Goal: Task Accomplishment & Management: Manage account settings

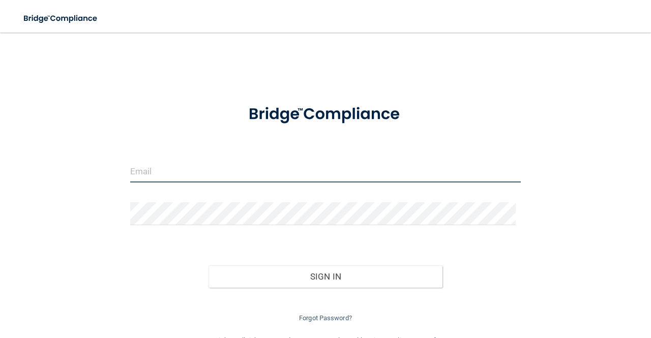
click at [190, 178] on input "email" at bounding box center [325, 171] width 391 height 23
type input "b"
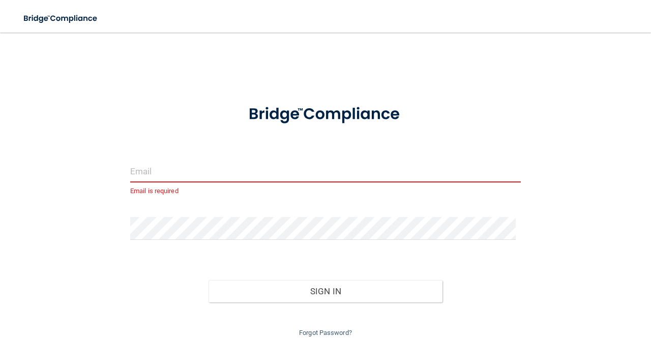
click at [206, 169] on input "email" at bounding box center [325, 171] width 391 height 23
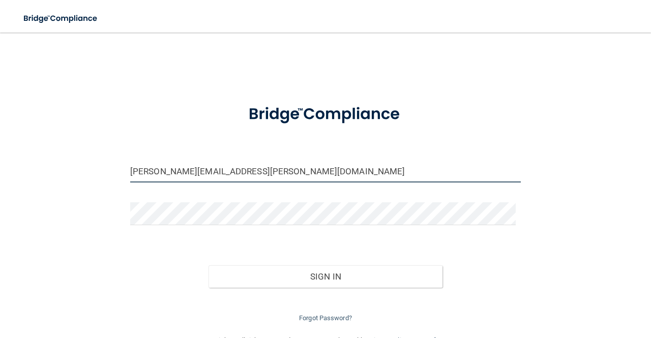
type input "[PERSON_NAME][EMAIL_ADDRESS][PERSON_NAME][DOMAIN_NAME]"
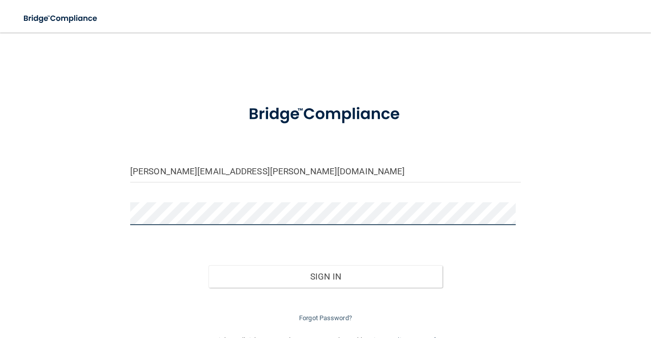
click at [209, 266] on button "Sign In" at bounding box center [326, 277] width 235 height 22
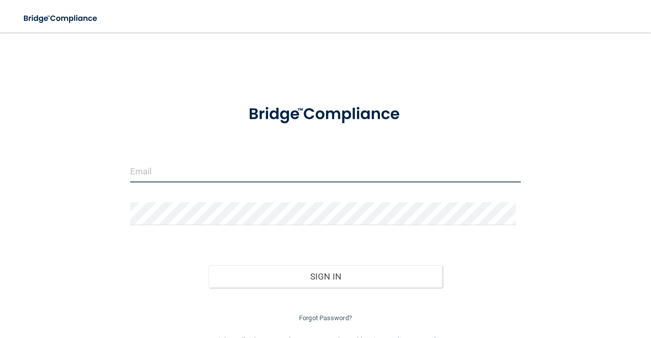
click at [189, 171] on input "email" at bounding box center [325, 171] width 391 height 23
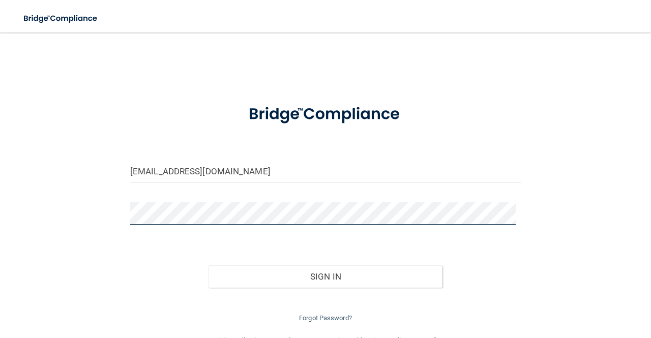
click at [209, 266] on button "Sign In" at bounding box center [326, 277] width 235 height 22
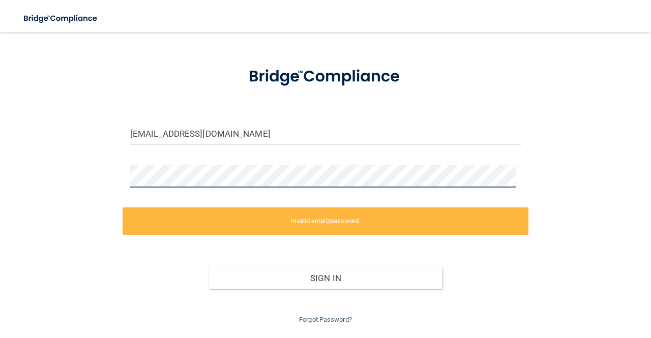
scroll to position [38, 0]
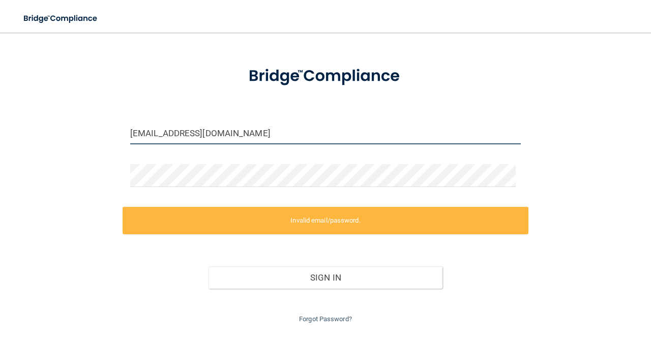
click at [202, 132] on input "rdhmick@gmail.com" at bounding box center [325, 133] width 391 height 23
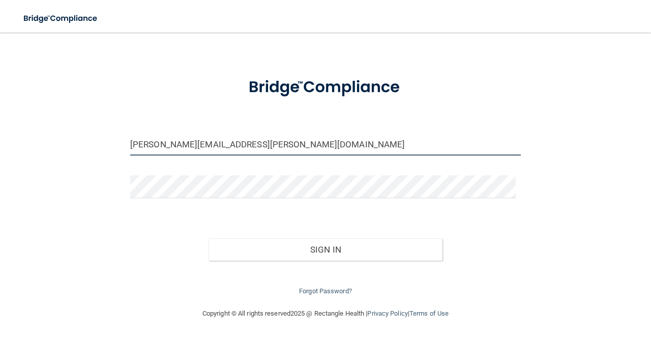
scroll to position [26, 0]
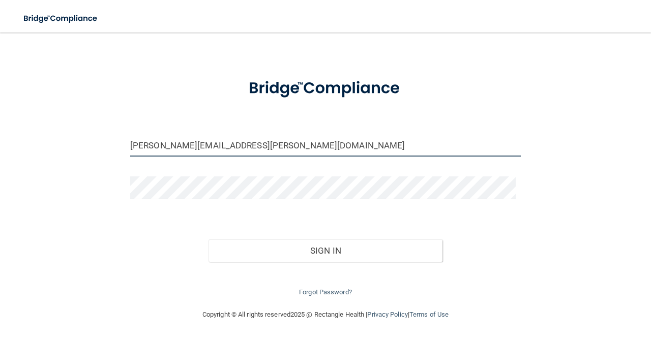
type input "[PERSON_NAME][EMAIL_ADDRESS][PERSON_NAME][DOMAIN_NAME]"
click at [209, 240] on button "Sign In" at bounding box center [326, 251] width 235 height 22
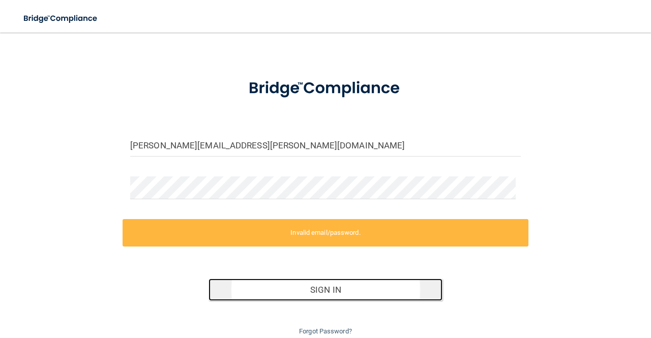
click at [293, 294] on button "Sign In" at bounding box center [326, 290] width 235 height 22
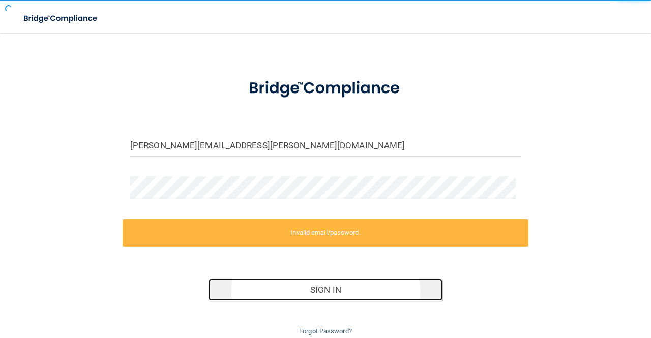
scroll to position [65, 0]
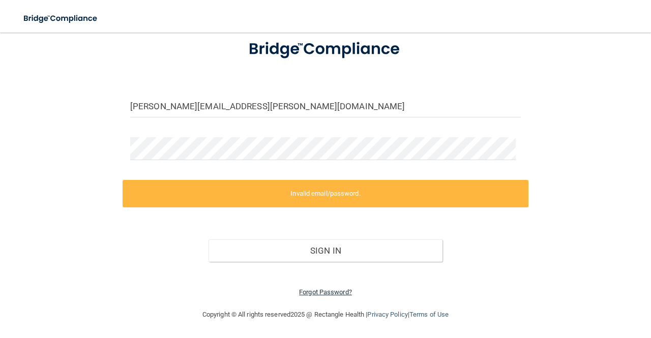
click at [329, 292] on link "Forgot Password?" at bounding box center [325, 293] width 53 height 8
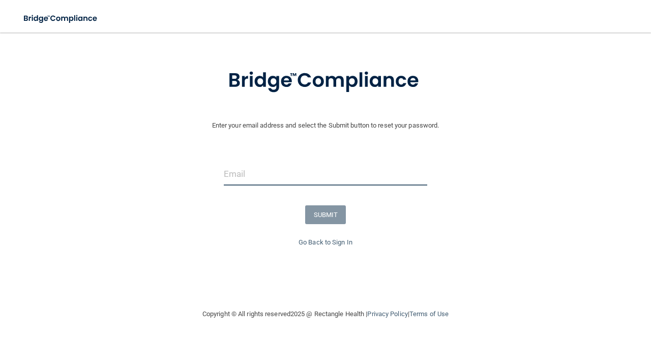
click at [324, 178] on input "email" at bounding box center [326, 174] width 204 height 23
type input "[PERSON_NAME][EMAIL_ADDRESS][PERSON_NAME][DOMAIN_NAME]"
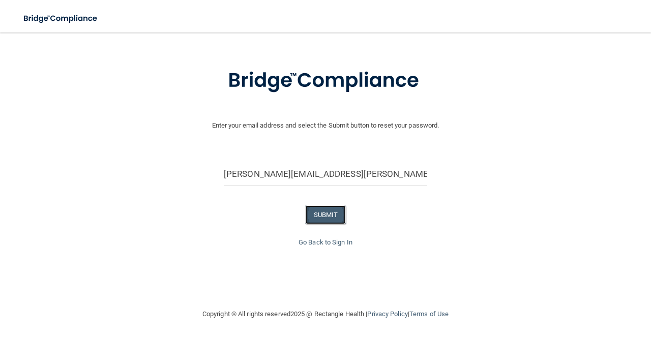
click at [324, 214] on button "SUBMIT" at bounding box center [325, 215] width 41 height 19
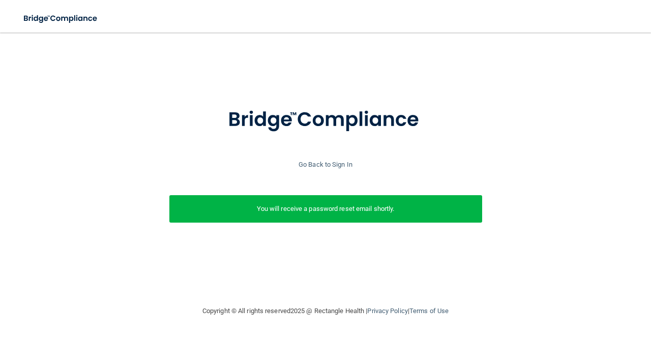
scroll to position [0, 0]
click at [275, 210] on p "You will receive a password reset email shortly." at bounding box center [326, 209] width 298 height 12
